Goal: Information Seeking & Learning: Learn about a topic

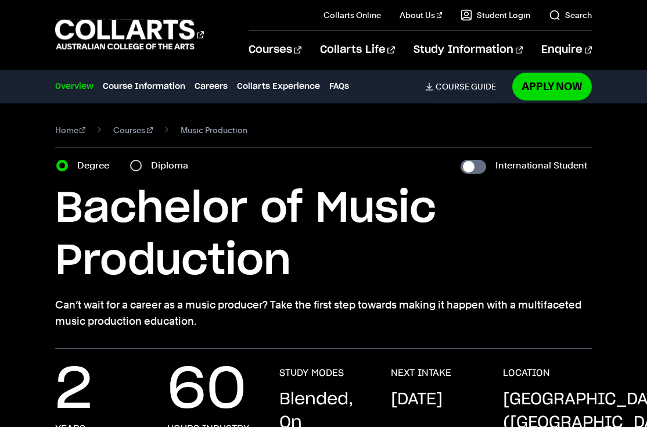
click at [149, 164] on div "Diploma" at bounding box center [162, 165] width 65 height 16
click at [141, 164] on input "Diploma" at bounding box center [136, 166] width 12 height 12
radio input "true"
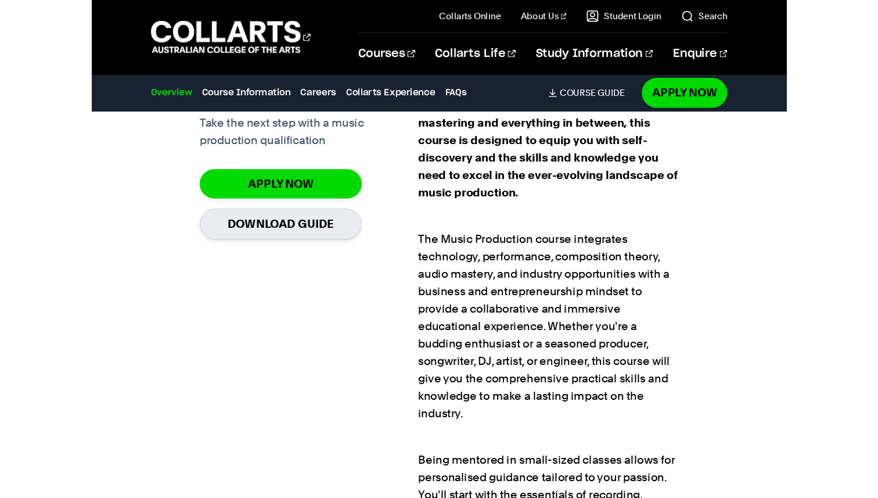
scroll to position [863, 0]
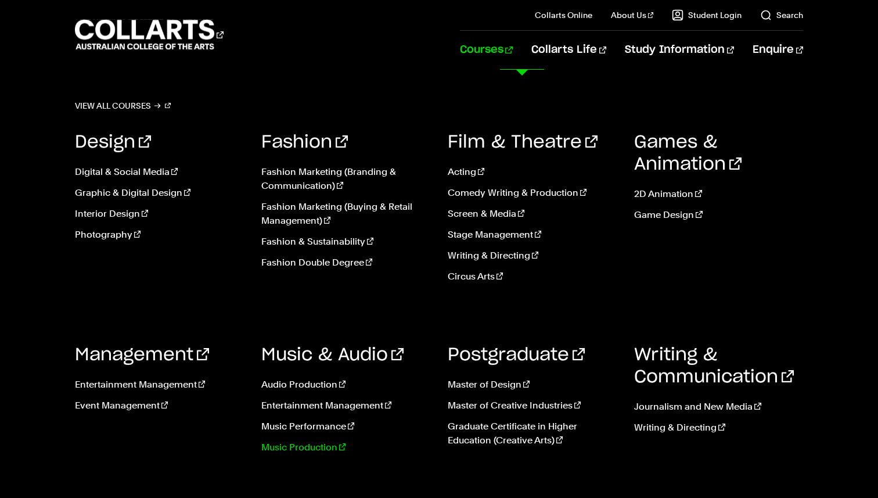
click at [320, 426] on link "Music Production" at bounding box center [345, 447] width 169 height 14
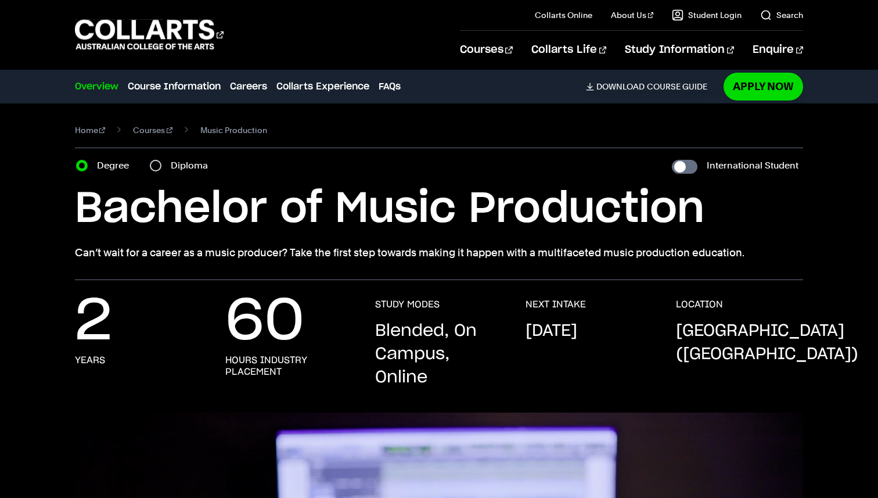
click at [207, 173] on label "Diploma" at bounding box center [193, 165] width 44 height 16
click at [161, 171] on input "Diploma" at bounding box center [156, 166] width 12 height 12
radio input "true"
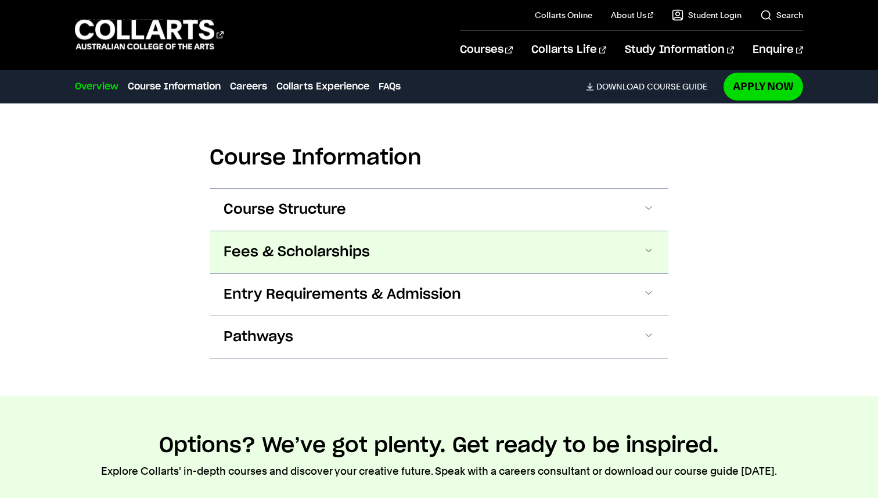
click at [391, 249] on button "Fees & Scholarships" at bounding box center [439, 252] width 459 height 42
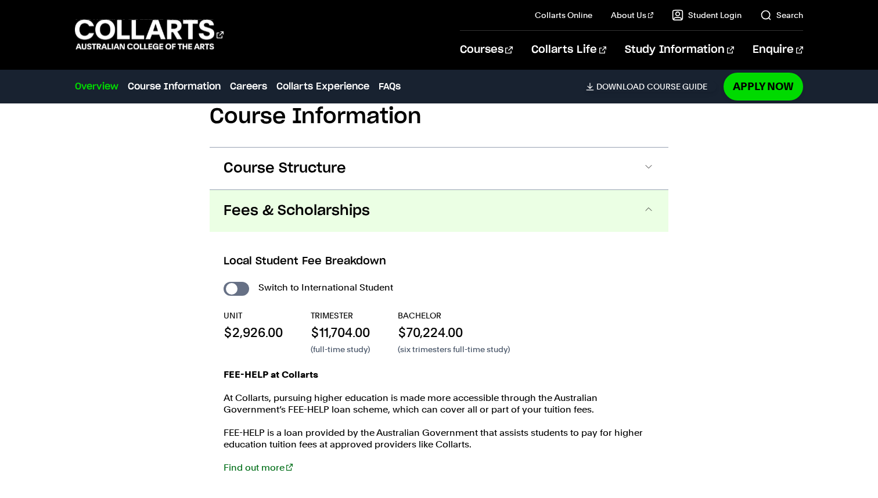
scroll to position [1420, 0]
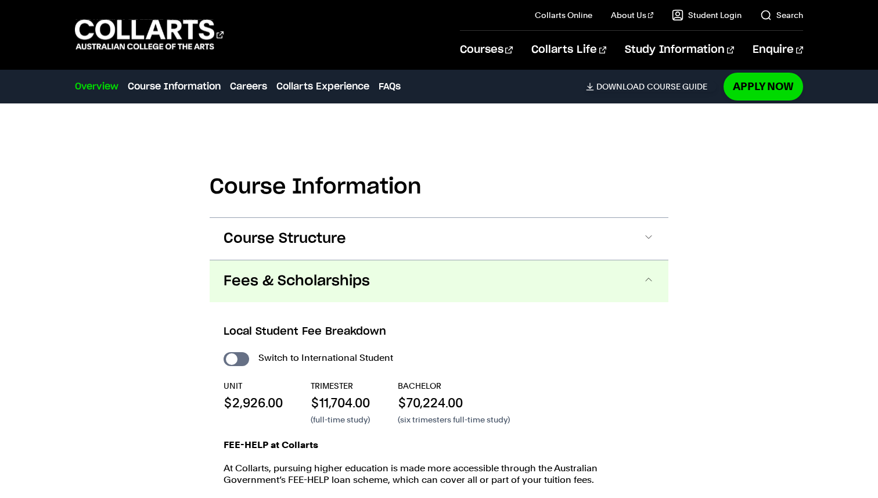
click at [388, 276] on button "Fees & Scholarships" at bounding box center [439, 281] width 459 height 42
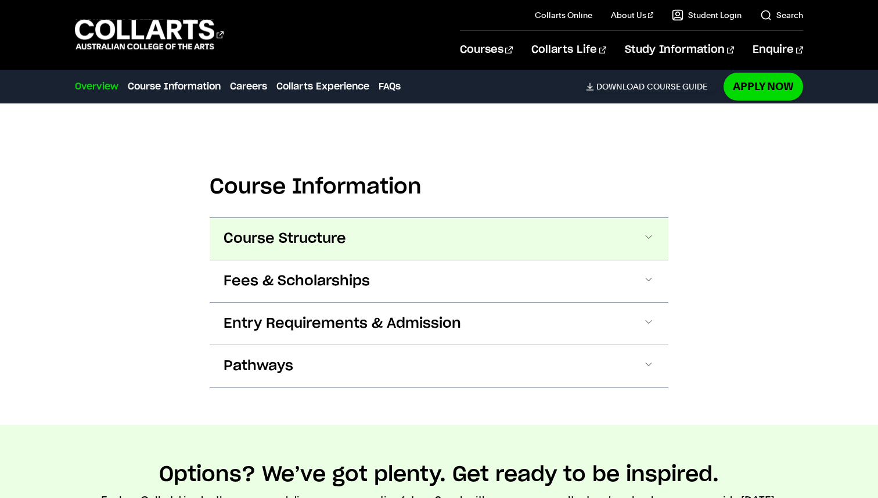
click at [390, 235] on button "Course Structure" at bounding box center [439, 239] width 459 height 42
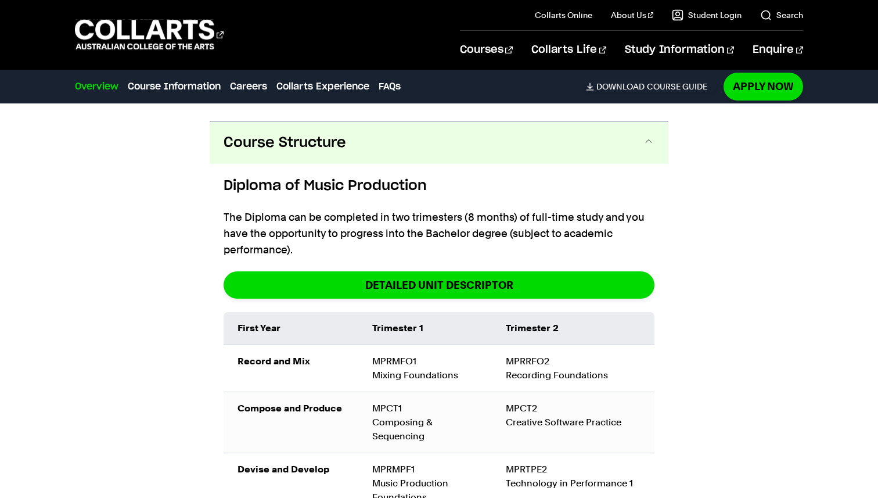
scroll to position [1533, 0]
